Goal: Check status: Check status

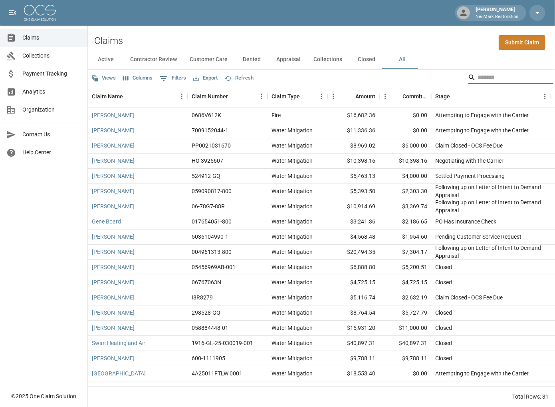
click at [102, 58] on button "Active" at bounding box center [106, 59] width 36 height 19
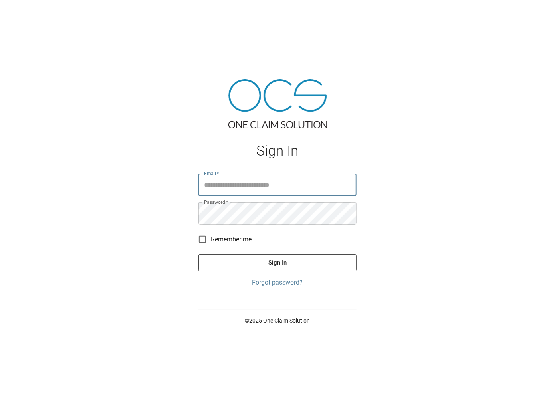
click at [233, 180] on input "Email   *" at bounding box center [278, 184] width 158 height 22
click at [244, 180] on input "Email   *" at bounding box center [278, 184] width 158 height 22
paste input "**********"
type input "**********"
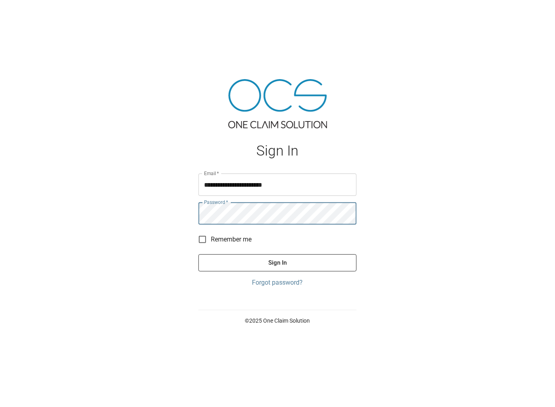
click at [262, 264] on button "Sign In" at bounding box center [278, 262] width 158 height 17
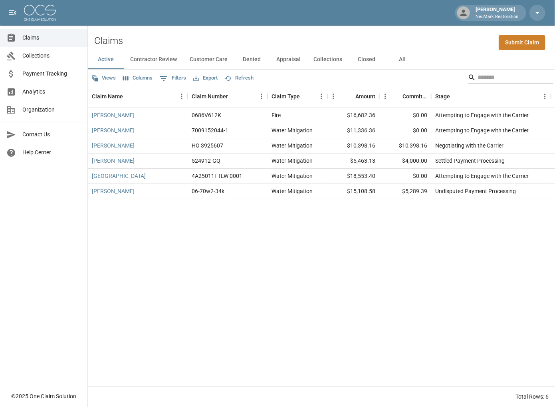
click at [481, 77] on input "Search" at bounding box center [510, 77] width 64 height 13
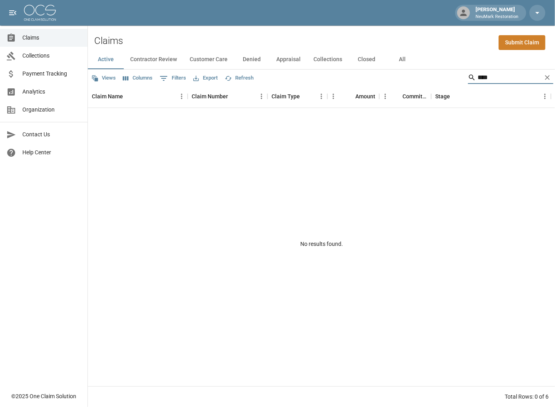
type input "****"
click at [394, 63] on button "All" at bounding box center [403, 59] width 36 height 19
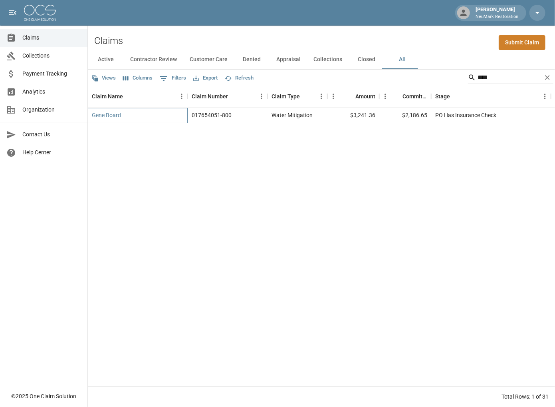
click at [136, 119] on div "Gene Board" at bounding box center [138, 115] width 100 height 15
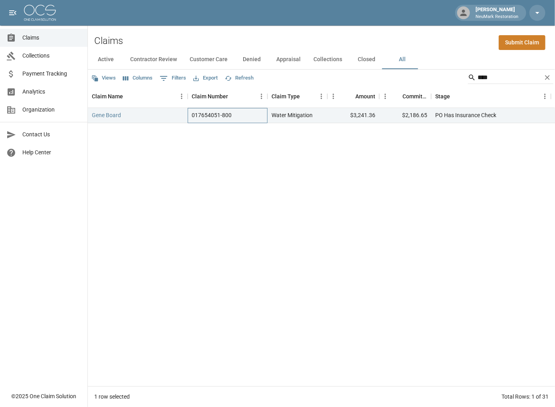
click at [242, 119] on div "017654051-800" at bounding box center [228, 115] width 80 height 15
click at [126, 115] on div "Gene Board" at bounding box center [138, 115] width 100 height 15
click at [104, 60] on button "Active" at bounding box center [106, 59] width 36 height 19
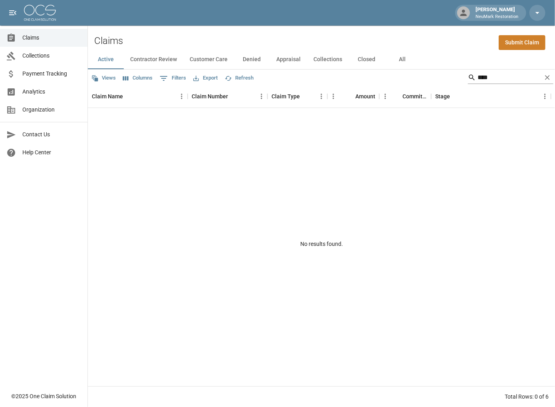
click at [546, 78] on icon "Clear" at bounding box center [547, 77] width 5 height 5
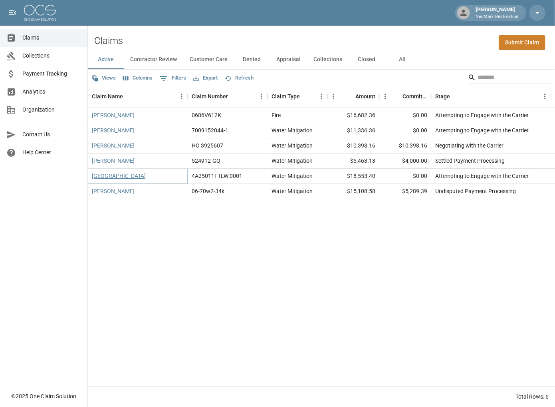
click at [126, 178] on link "[GEOGRAPHIC_DATA]" at bounding box center [119, 176] width 54 height 8
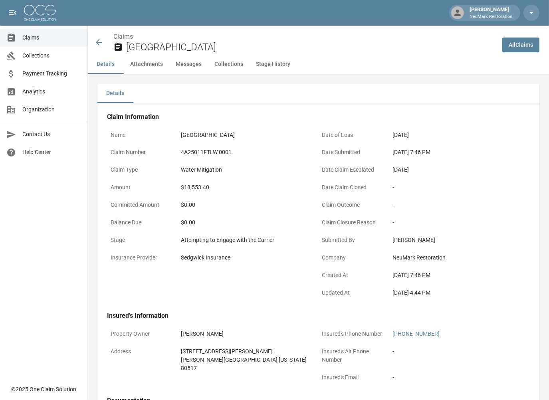
click at [95, 42] on icon at bounding box center [99, 43] width 10 height 10
